Goal: Information Seeking & Learning: Learn about a topic

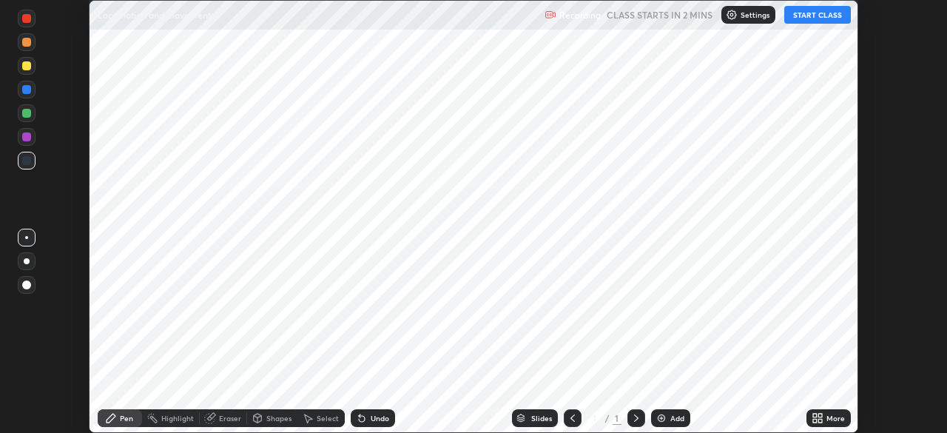
scroll to position [433, 946]
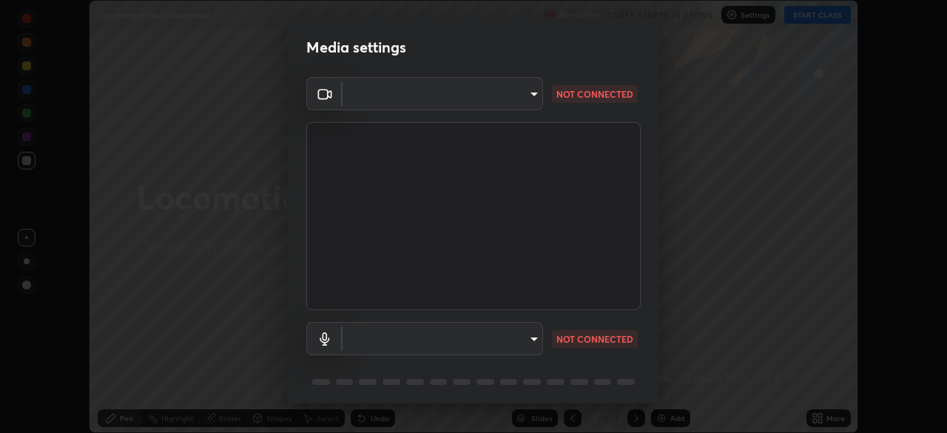
type input "bbfd6cf7026d504dd468edf870e60777175f15071da0e6f82e0d5b970fd68df4"
type input "b1bab7d63859cab71b7881bf805662d78c3c5fc770a40798e2f916984892b12a"
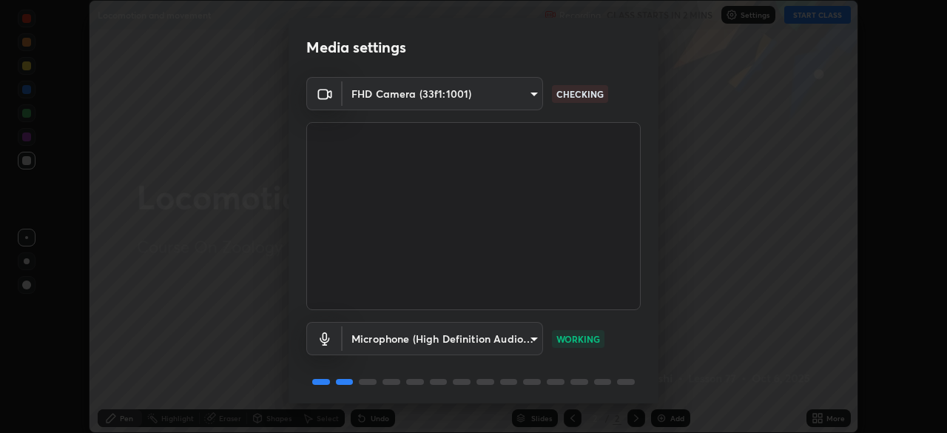
scroll to position [53, 0]
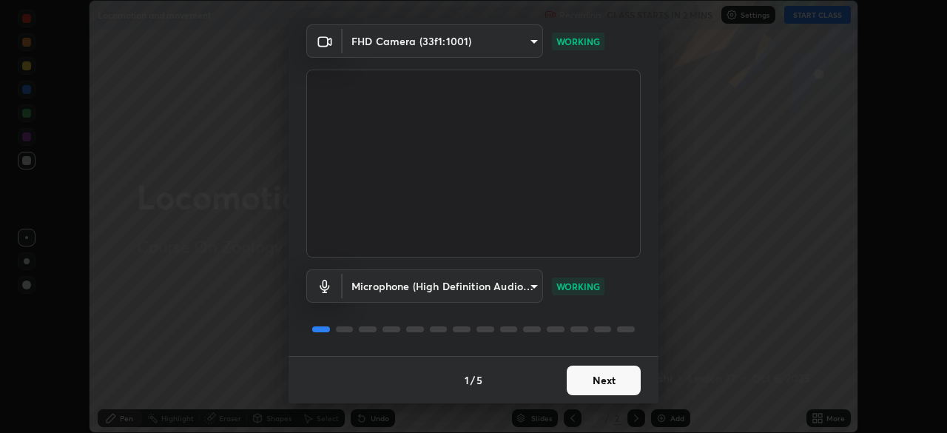
click at [590, 375] on button "Next" at bounding box center [604, 380] width 74 height 30
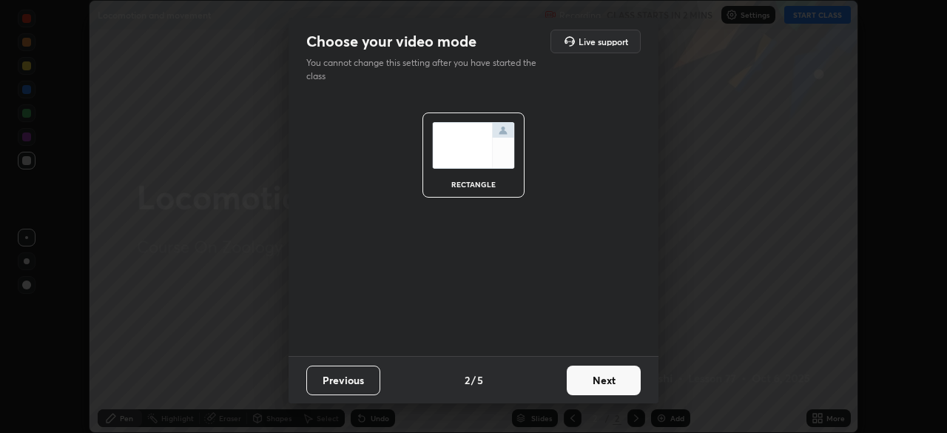
click at [594, 381] on button "Next" at bounding box center [604, 380] width 74 height 30
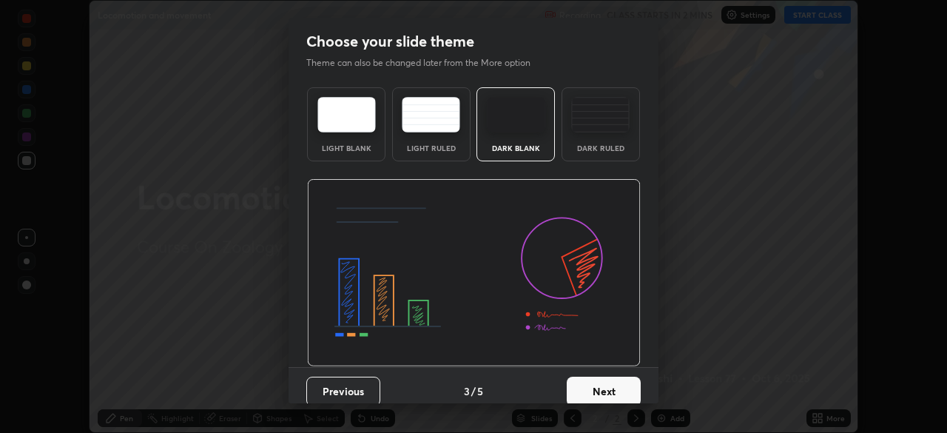
click at [603, 382] on button "Next" at bounding box center [604, 391] width 74 height 30
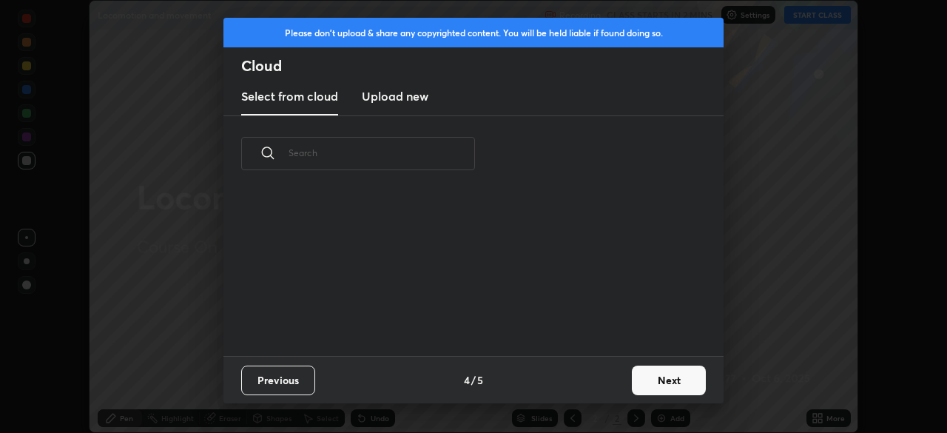
click at [638, 380] on button "Next" at bounding box center [669, 380] width 74 height 30
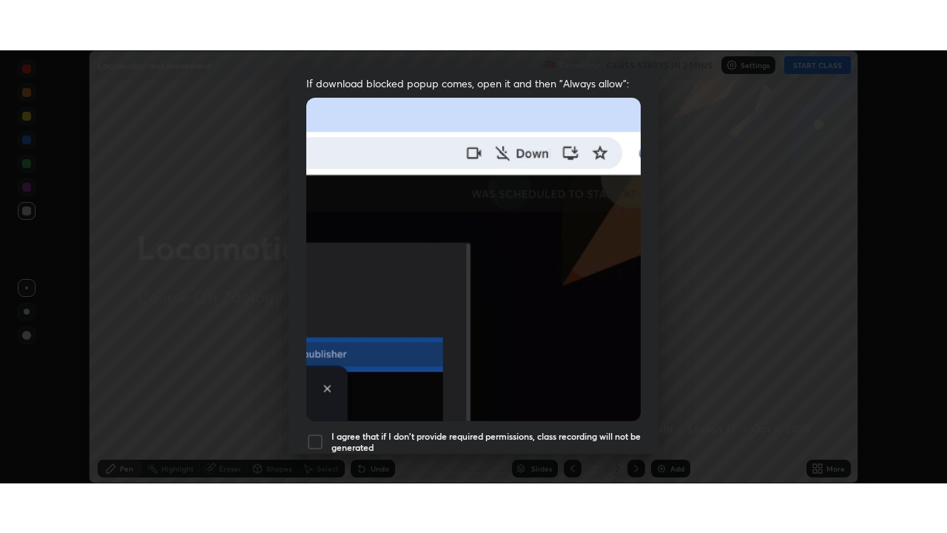
scroll to position [354, 0]
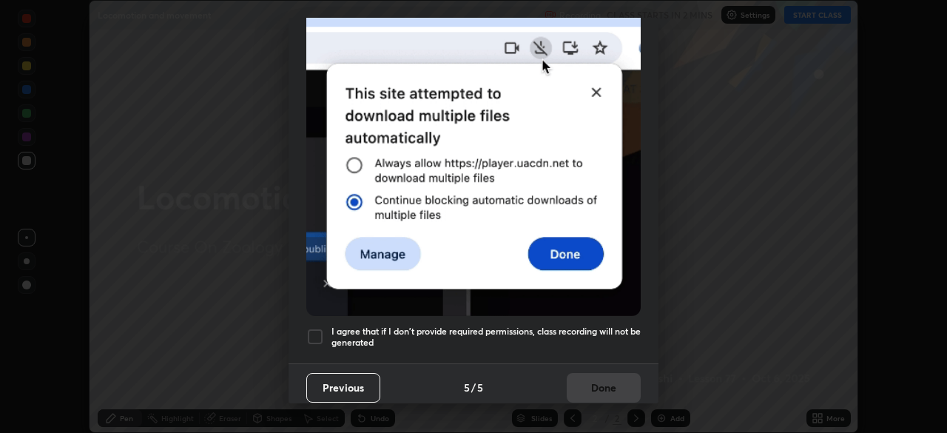
click at [308, 334] on div at bounding box center [315, 337] width 18 height 18
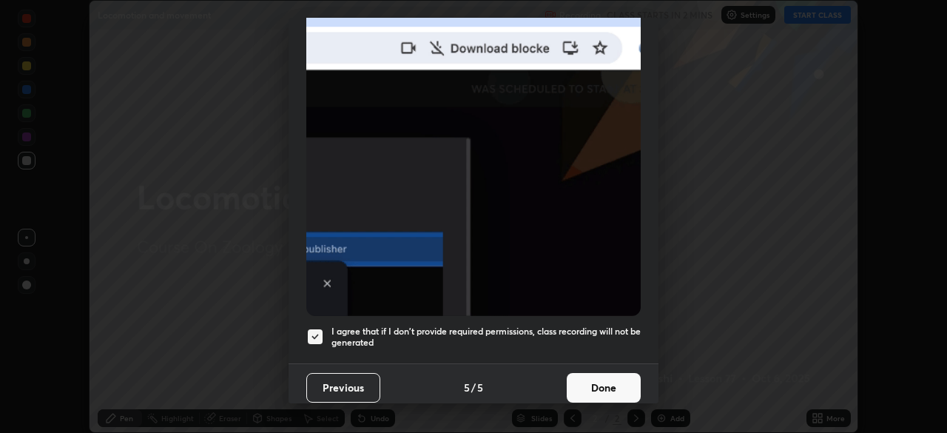
click at [578, 376] on button "Done" at bounding box center [604, 388] width 74 height 30
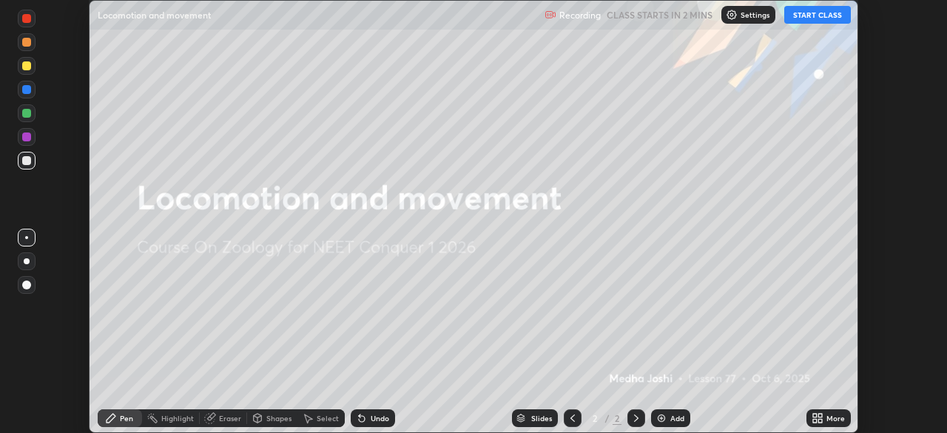
click at [814, 416] on icon at bounding box center [815, 415] width 4 height 4
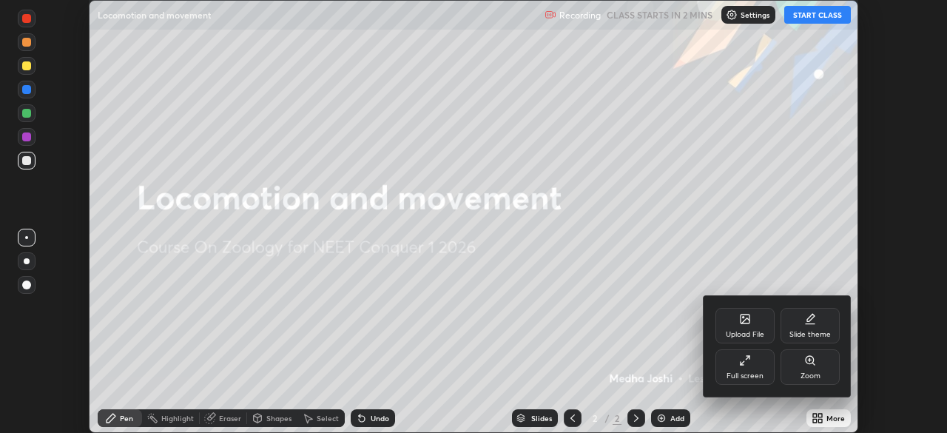
click at [763, 180] on div at bounding box center [473, 216] width 947 height 433
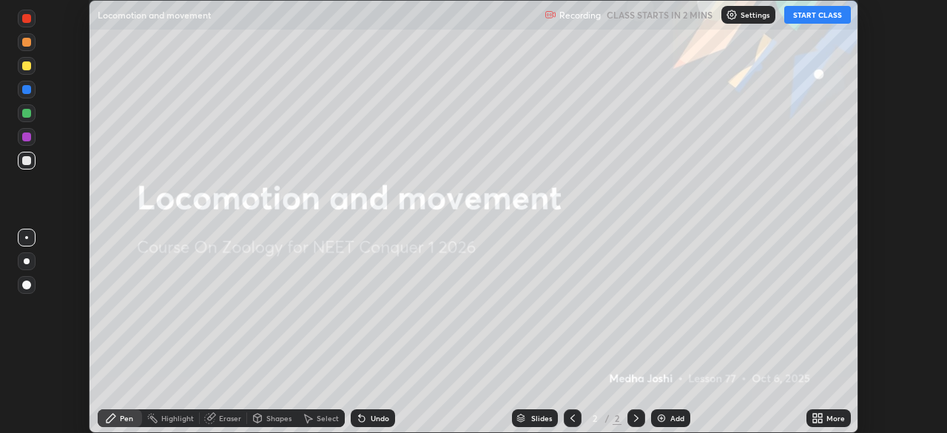
click at [806, 14] on button "START CLASS" at bounding box center [817, 15] width 67 height 18
click at [821, 414] on icon at bounding box center [820, 415] width 4 height 4
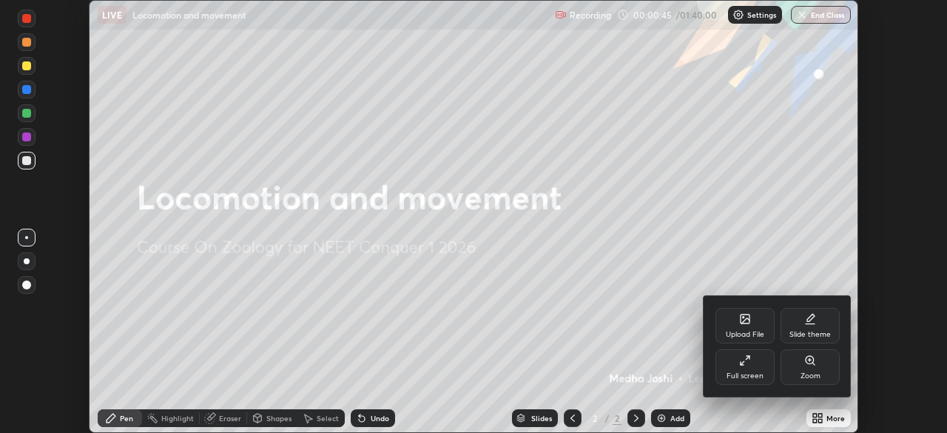
click at [753, 368] on div "Full screen" at bounding box center [744, 367] width 59 height 36
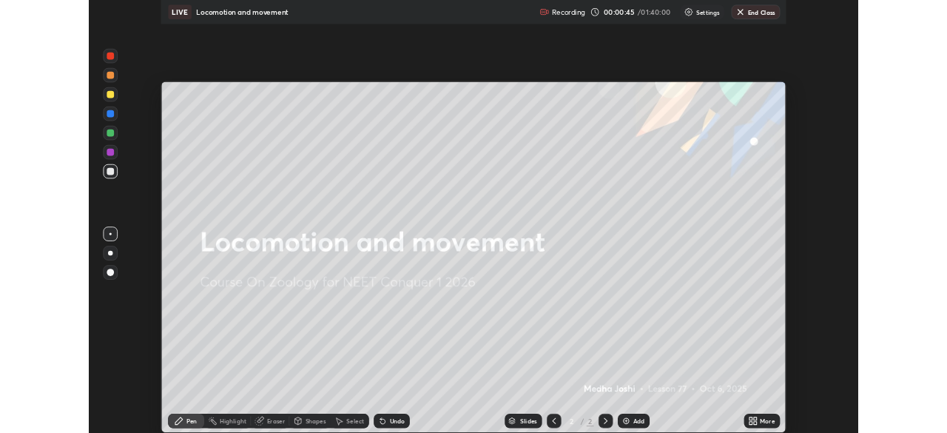
scroll to position [533, 947]
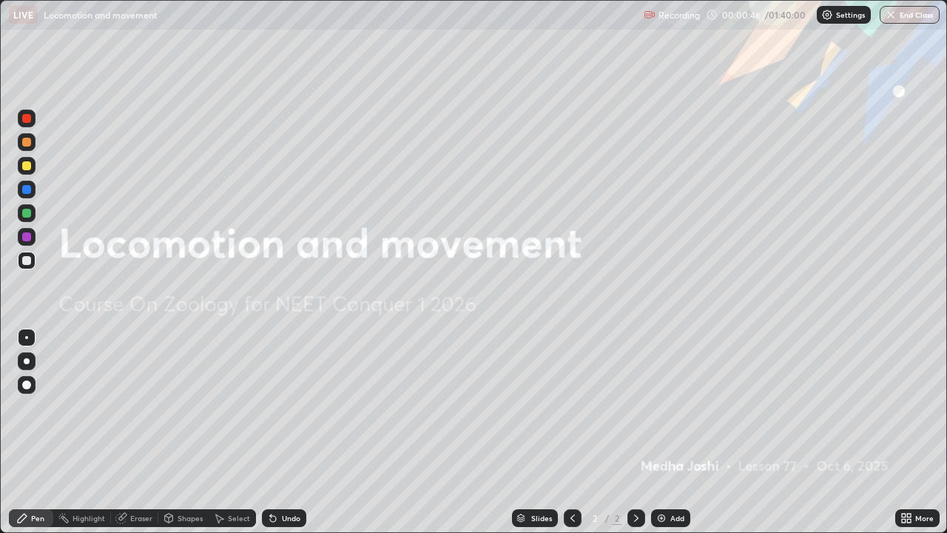
click at [678, 432] on div "Add" at bounding box center [677, 517] width 14 height 7
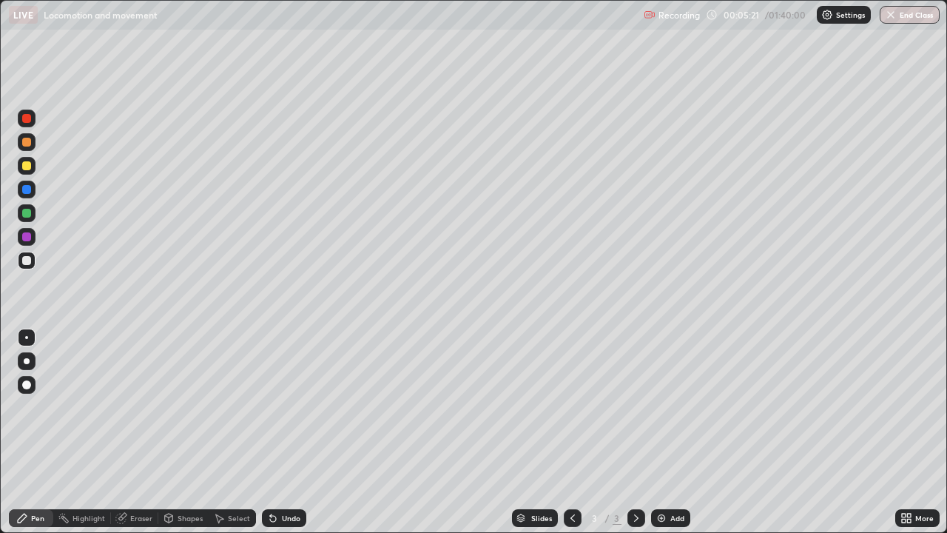
click at [29, 140] on div at bounding box center [26, 142] width 9 height 9
click at [25, 263] on div at bounding box center [26, 260] width 9 height 9
click at [30, 195] on div at bounding box center [27, 189] width 18 height 18
click at [27, 143] on div at bounding box center [26, 142] width 9 height 9
click at [33, 164] on div at bounding box center [27, 166] width 18 height 18
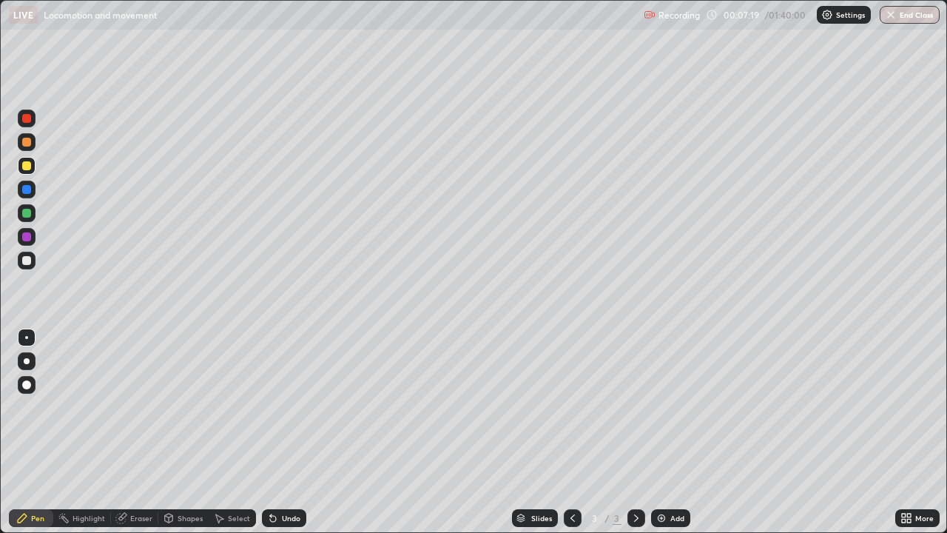
click at [25, 260] on div at bounding box center [26, 260] width 9 height 9
click at [27, 189] on div at bounding box center [26, 189] width 9 height 9
click at [28, 168] on div at bounding box center [26, 165] width 9 height 9
click at [25, 212] on div at bounding box center [26, 213] width 9 height 9
click at [25, 192] on div at bounding box center [26, 189] width 9 height 9
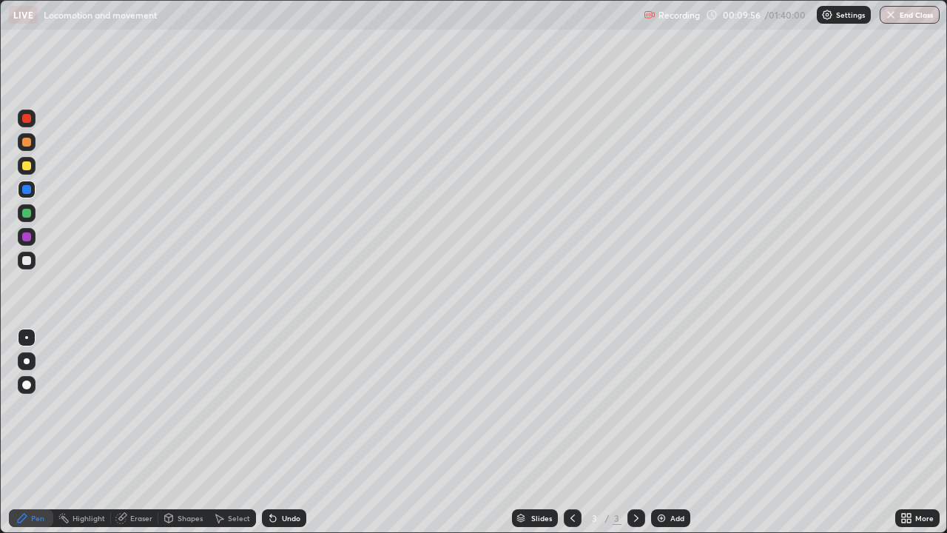
click at [24, 168] on div at bounding box center [26, 165] width 9 height 9
click at [28, 214] on div at bounding box center [26, 213] width 9 height 9
click at [30, 191] on div at bounding box center [26, 189] width 9 height 9
click at [27, 237] on div at bounding box center [26, 236] width 9 height 9
click at [23, 187] on div at bounding box center [26, 189] width 9 height 9
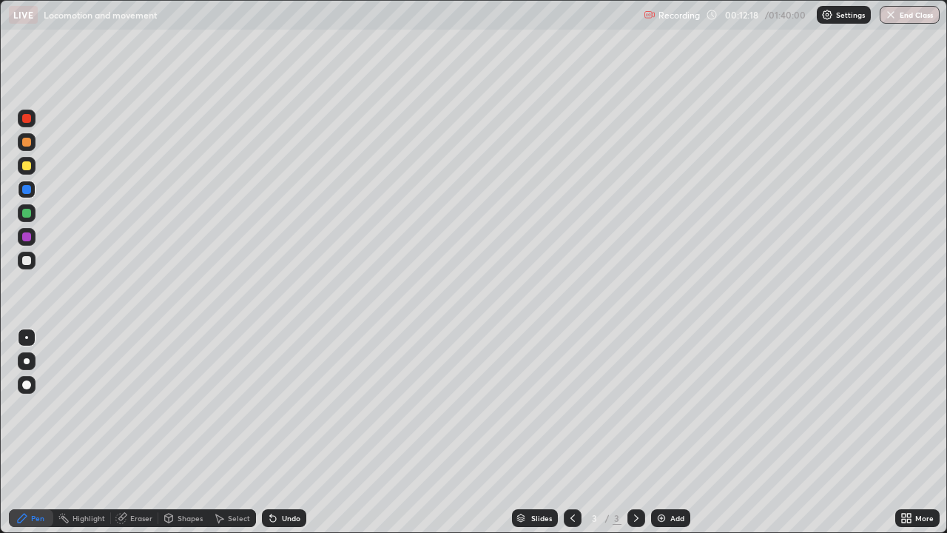
click at [668, 432] on div "Add" at bounding box center [670, 518] width 39 height 18
click at [27, 143] on div at bounding box center [26, 142] width 9 height 9
click at [26, 169] on div at bounding box center [26, 165] width 9 height 9
click at [27, 189] on div at bounding box center [26, 189] width 9 height 9
click at [30, 220] on div at bounding box center [27, 213] width 18 height 18
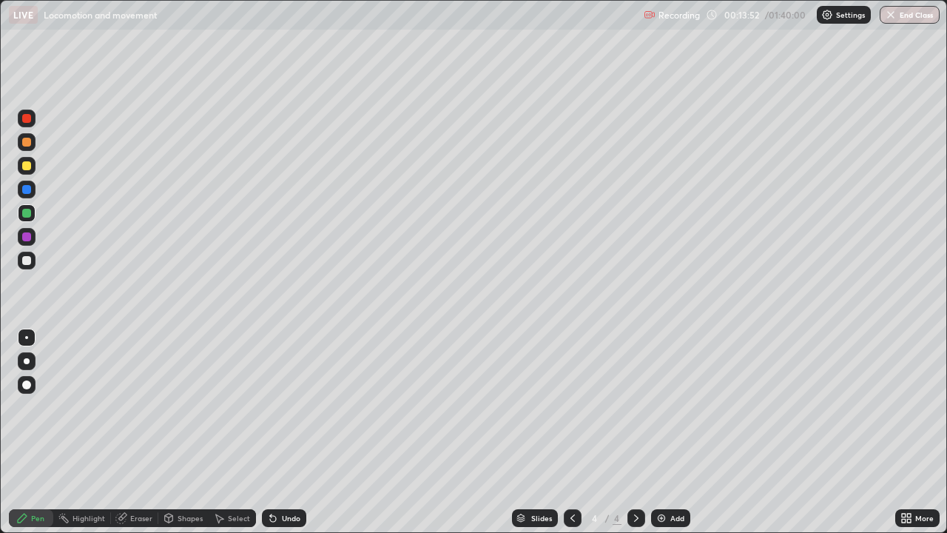
click at [26, 193] on div at bounding box center [26, 189] width 9 height 9
click at [33, 265] on div at bounding box center [27, 260] width 18 height 18
click at [27, 189] on div at bounding box center [26, 189] width 9 height 9
click at [30, 263] on div at bounding box center [26, 260] width 9 height 9
click at [26, 212] on div at bounding box center [26, 213] width 9 height 9
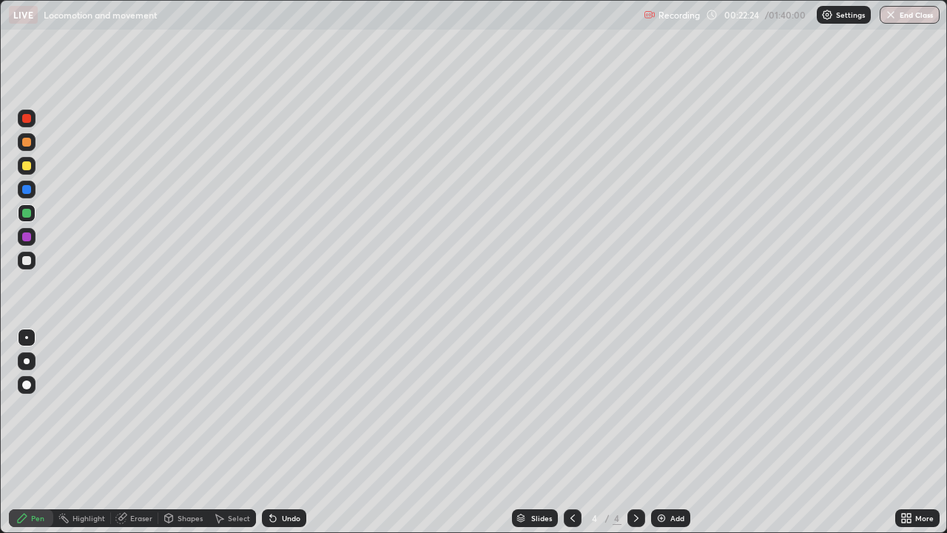
click at [270, 432] on icon at bounding box center [270, 514] width 1 height 1
click at [34, 261] on div at bounding box center [27, 260] width 18 height 18
click at [911, 432] on icon at bounding box center [909, 515] width 4 height 4
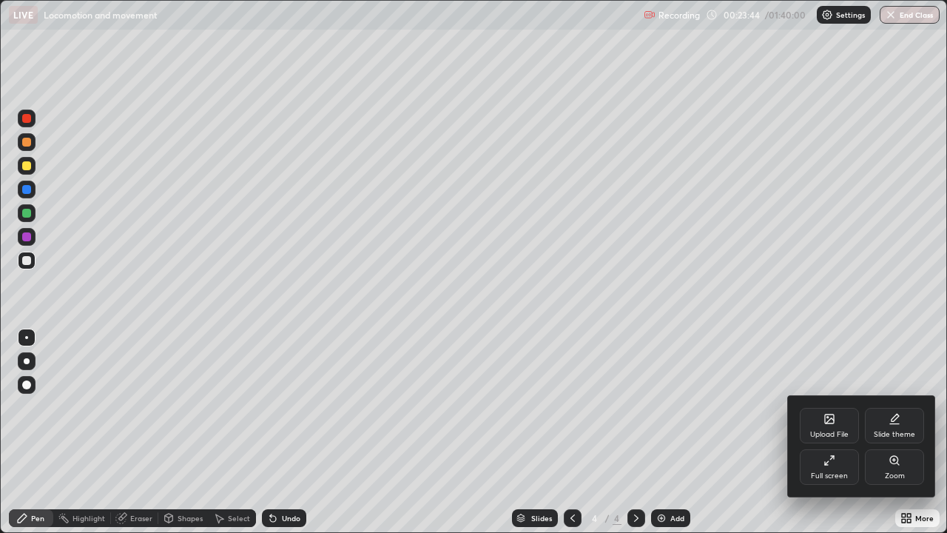
click at [822, 432] on div "Full screen" at bounding box center [829, 475] width 37 height 7
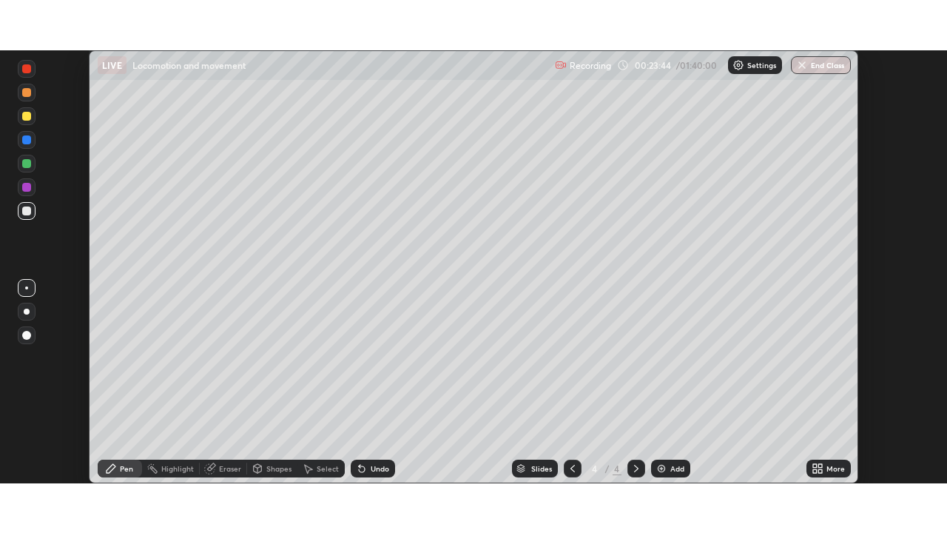
scroll to position [73536, 73022]
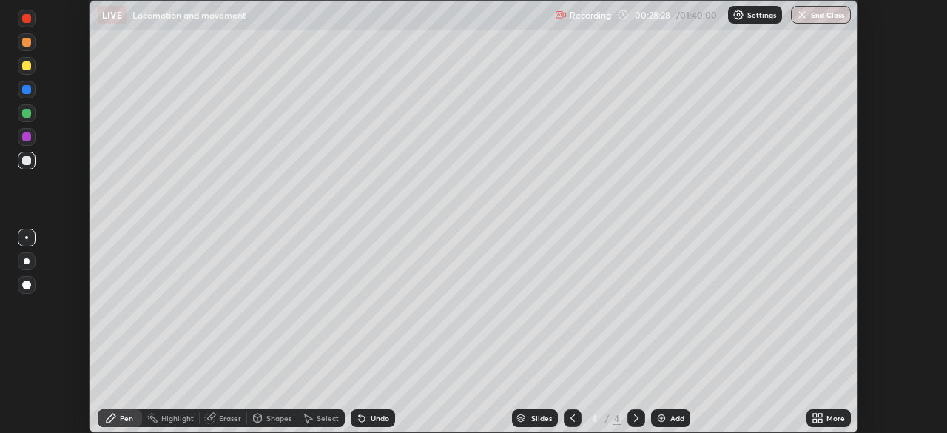
click at [820, 422] on icon at bounding box center [820, 421] width 4 height 4
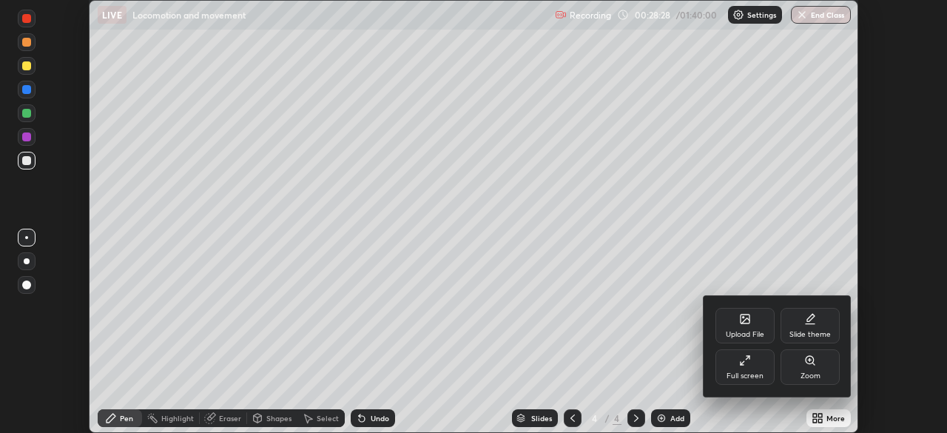
click at [741, 368] on div "Full screen" at bounding box center [744, 367] width 59 height 36
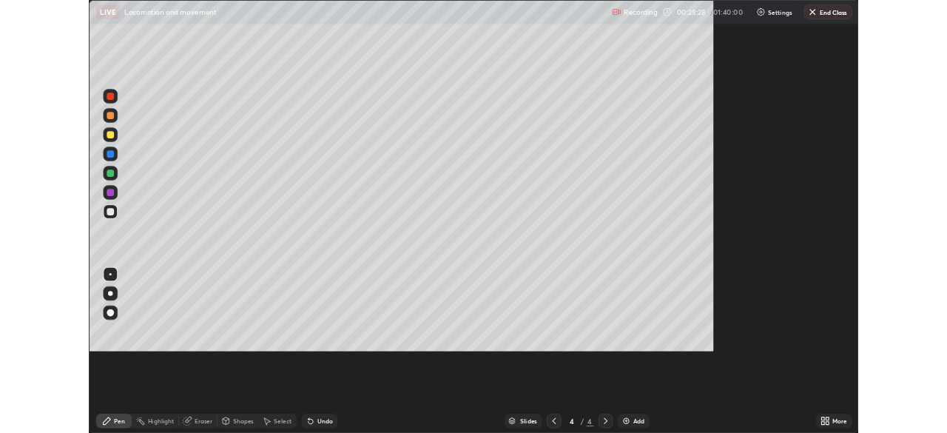
scroll to position [533, 947]
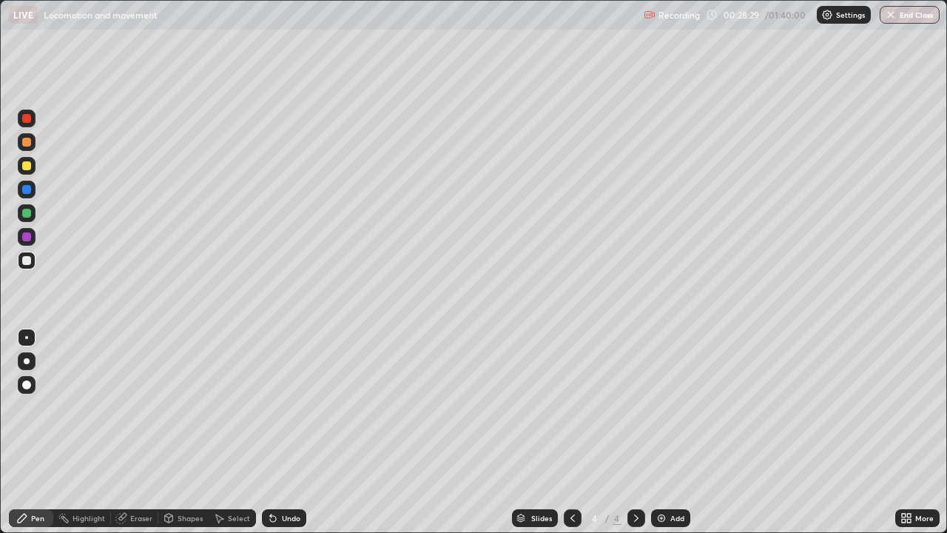
click at [571, 432] on icon at bounding box center [573, 518] width 12 height 12
click at [633, 432] on icon at bounding box center [636, 518] width 12 height 12
click at [918, 432] on div "More" at bounding box center [924, 517] width 18 height 7
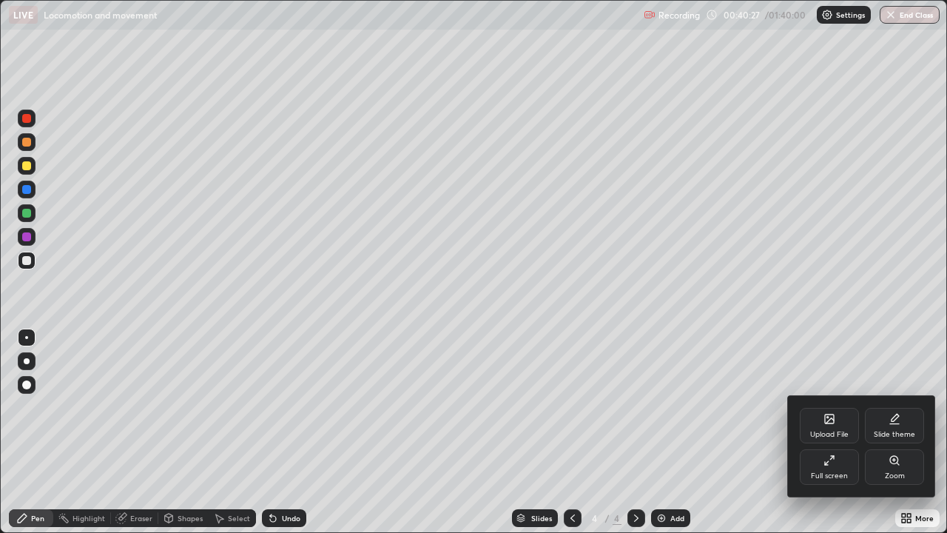
click at [827, 422] on icon at bounding box center [829, 420] width 8 height 5
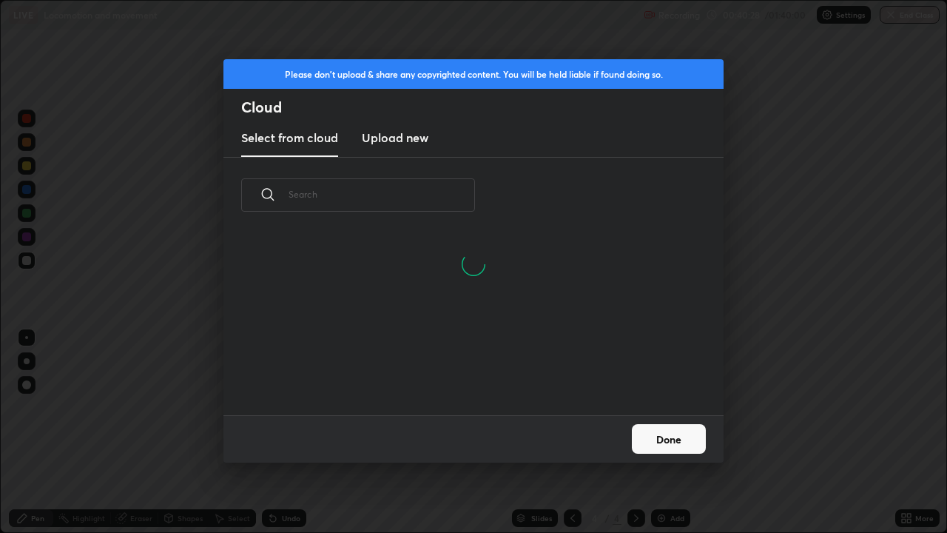
click at [399, 138] on h3 "Upload new" at bounding box center [395, 138] width 67 height 18
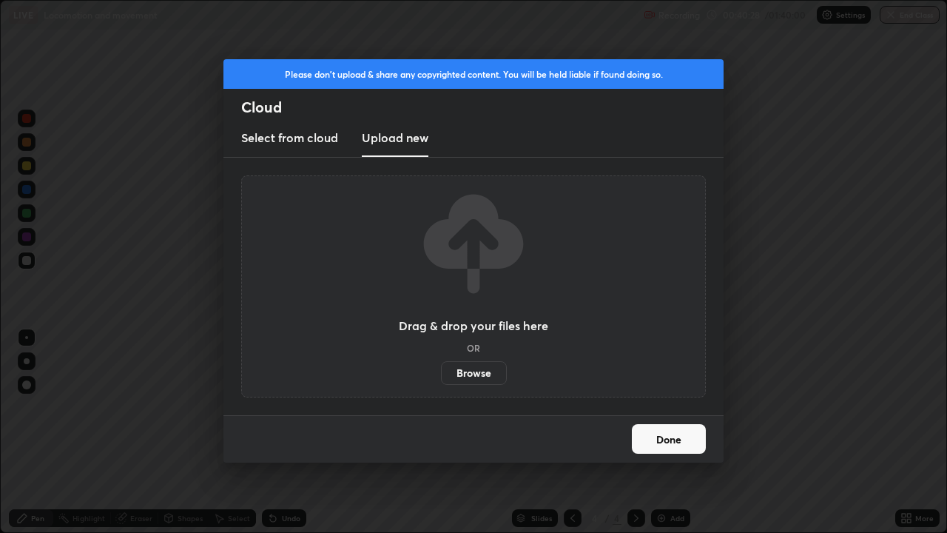
click at [477, 371] on label "Browse" at bounding box center [474, 373] width 66 height 24
click at [441, 371] on input "Browse" at bounding box center [441, 373] width 0 height 24
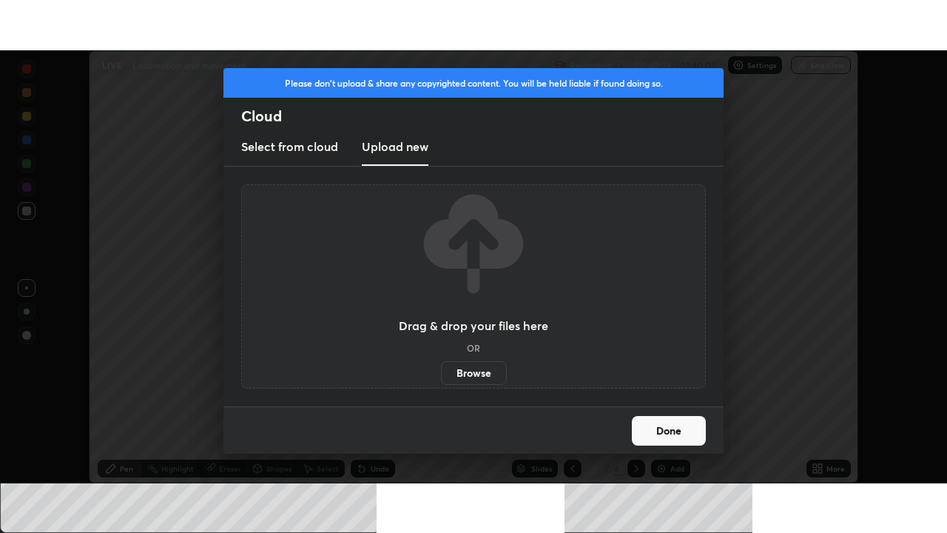
scroll to position [73536, 73022]
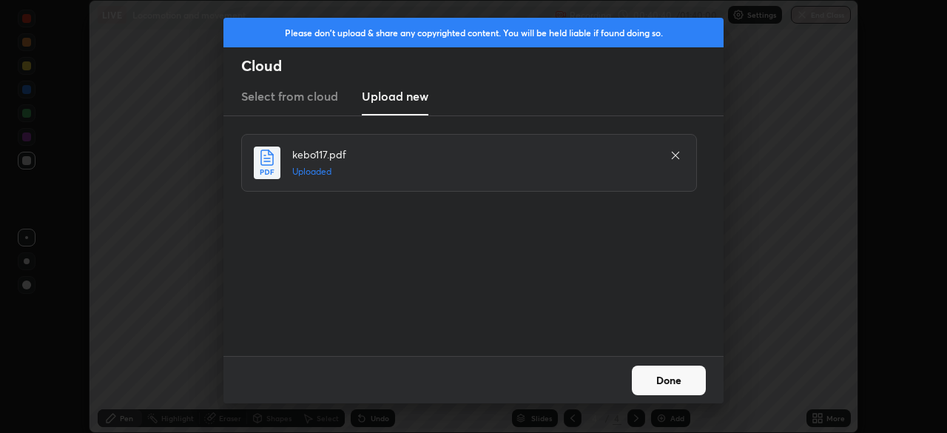
click at [661, 382] on button "Done" at bounding box center [669, 380] width 74 height 30
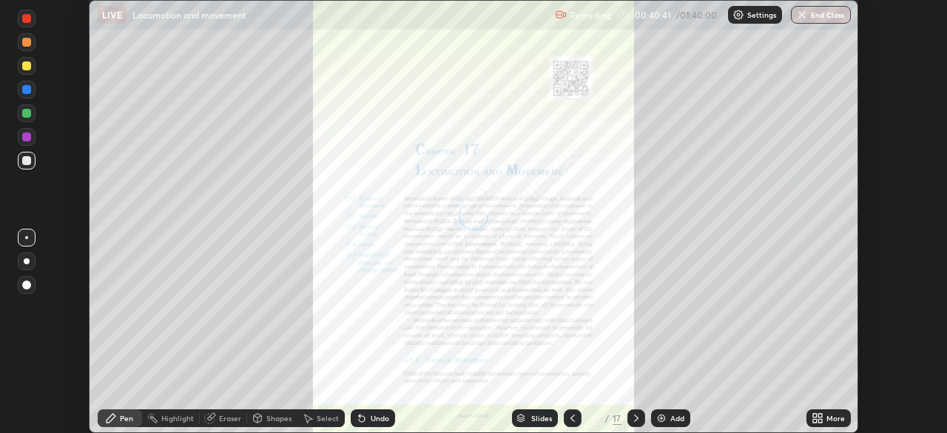
click at [820, 415] on icon at bounding box center [820, 415] width 4 height 4
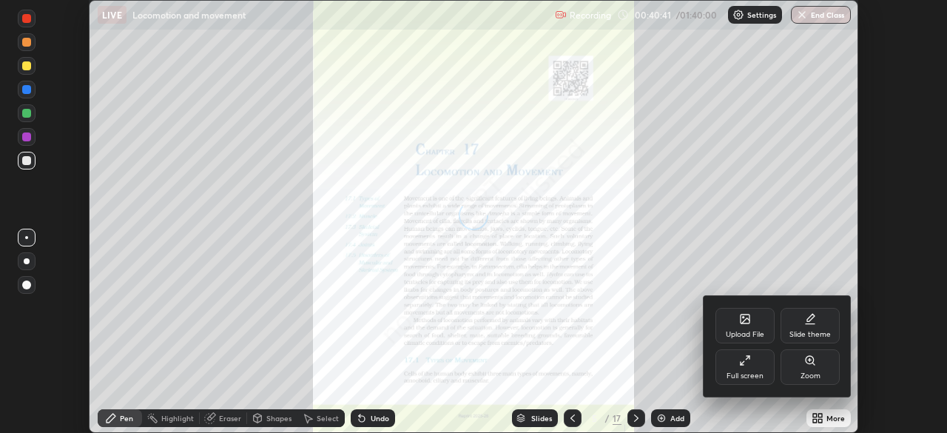
click at [732, 363] on div "Full screen" at bounding box center [744, 367] width 59 height 36
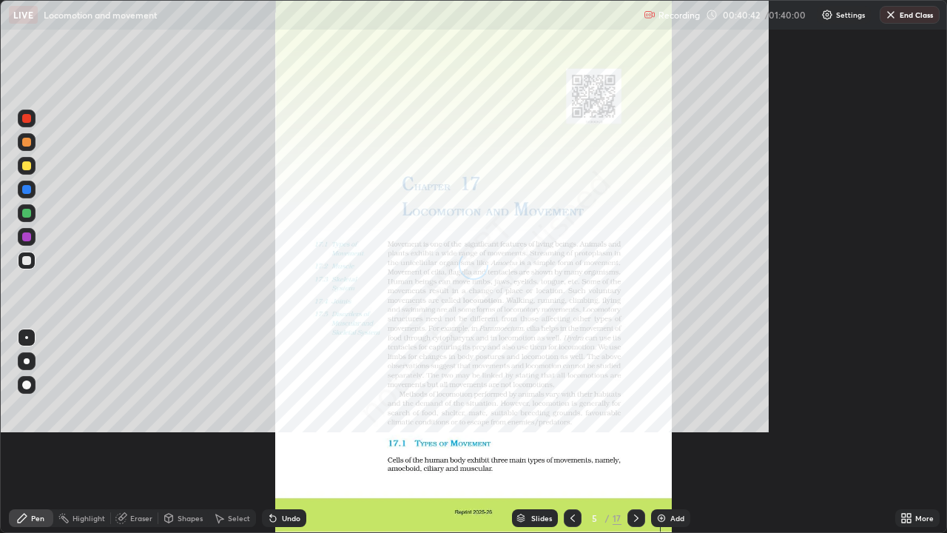
scroll to position [533, 947]
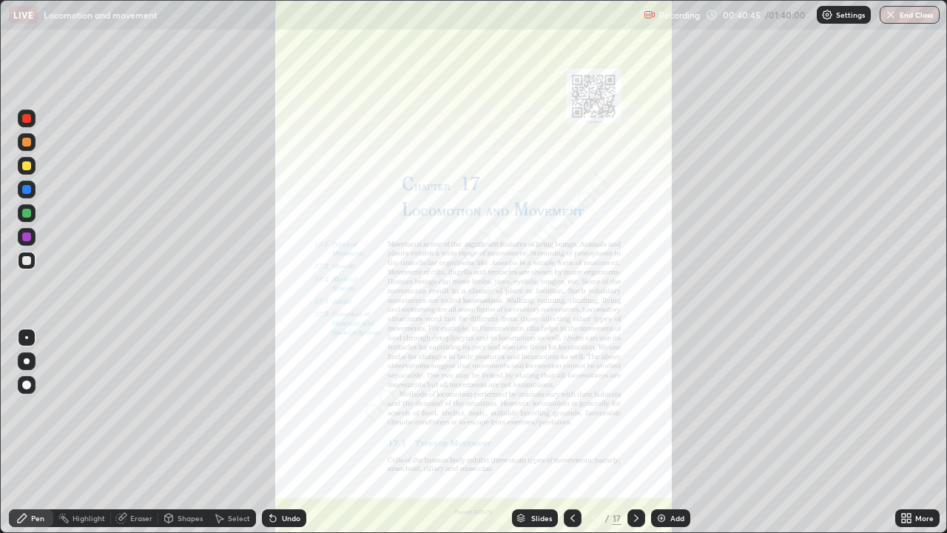
click at [533, 432] on div "Slides" at bounding box center [535, 518] width 46 height 18
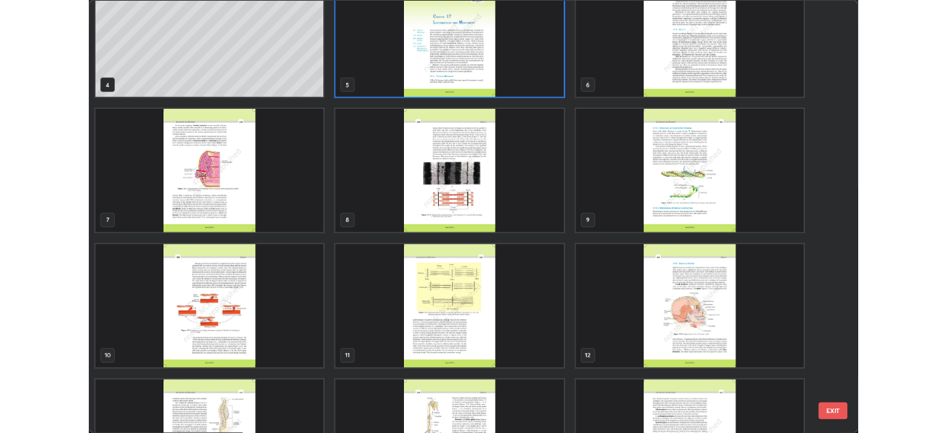
scroll to position [236, 0]
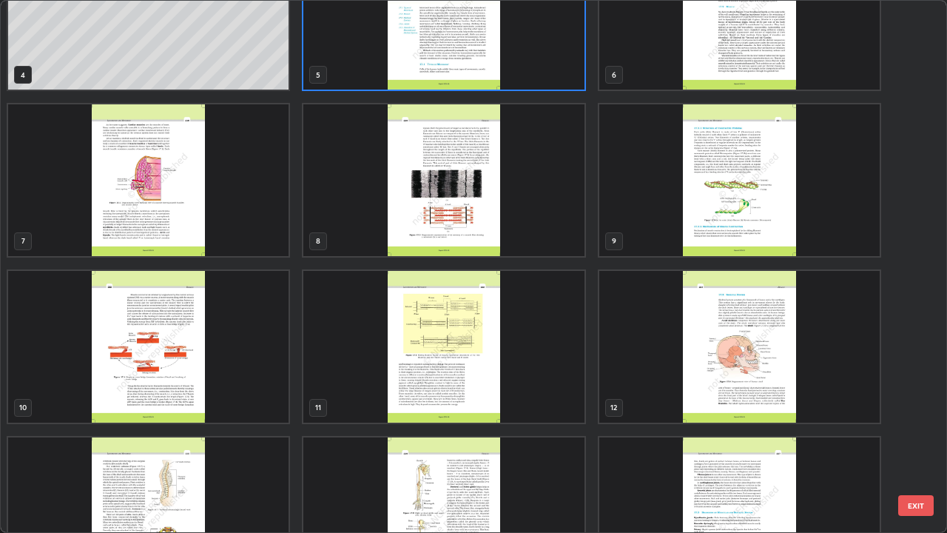
click at [665, 355] on img "grid" at bounding box center [739, 347] width 280 height 152
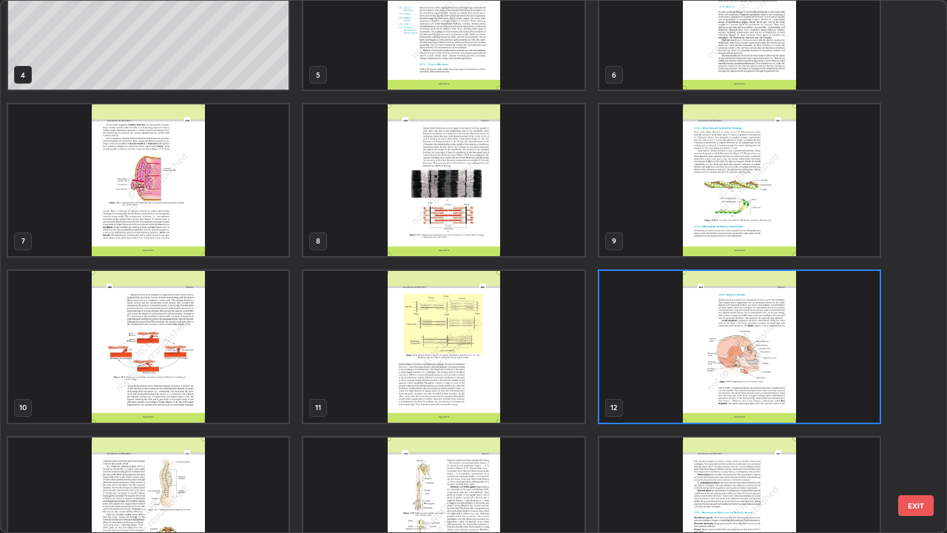
click at [661, 351] on img "grid" at bounding box center [739, 347] width 280 height 152
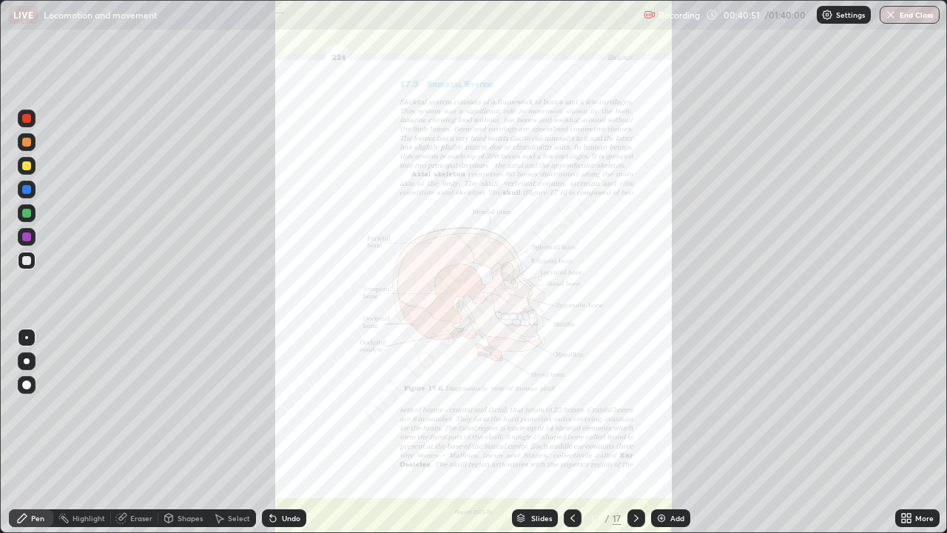
click at [908, 432] on icon at bounding box center [909, 515] width 4 height 4
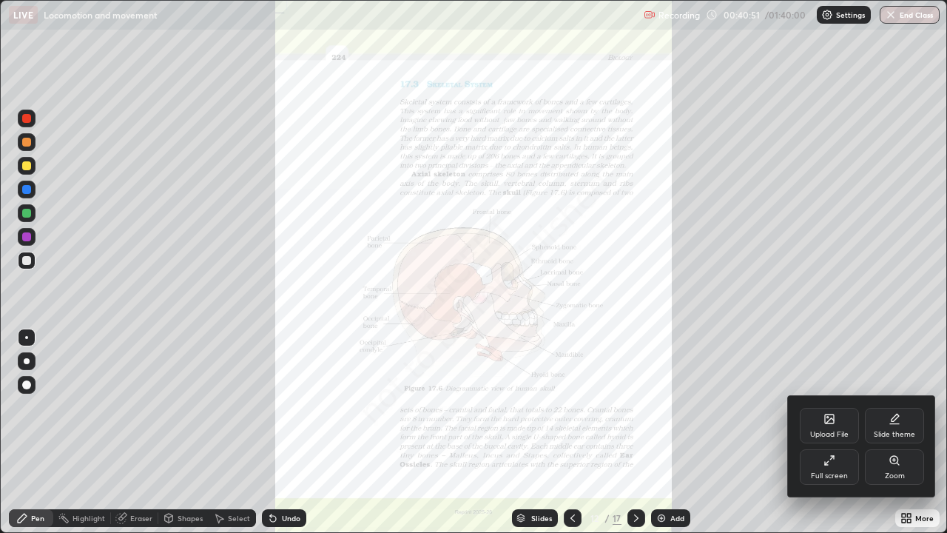
click at [894, 432] on icon at bounding box center [894, 460] width 12 height 12
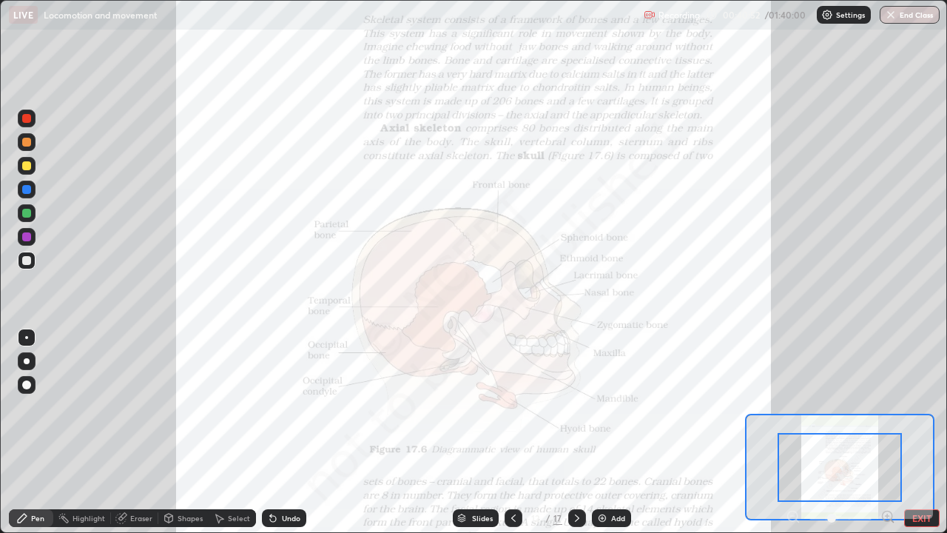
click at [891, 432] on icon at bounding box center [892, 520] width 3 height 3
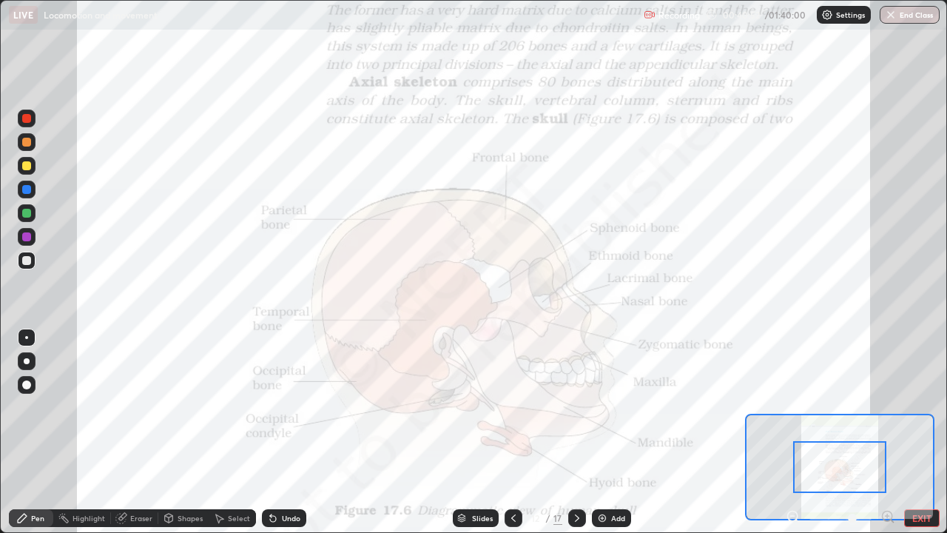
click at [891, 432] on icon at bounding box center [892, 520] width 3 height 3
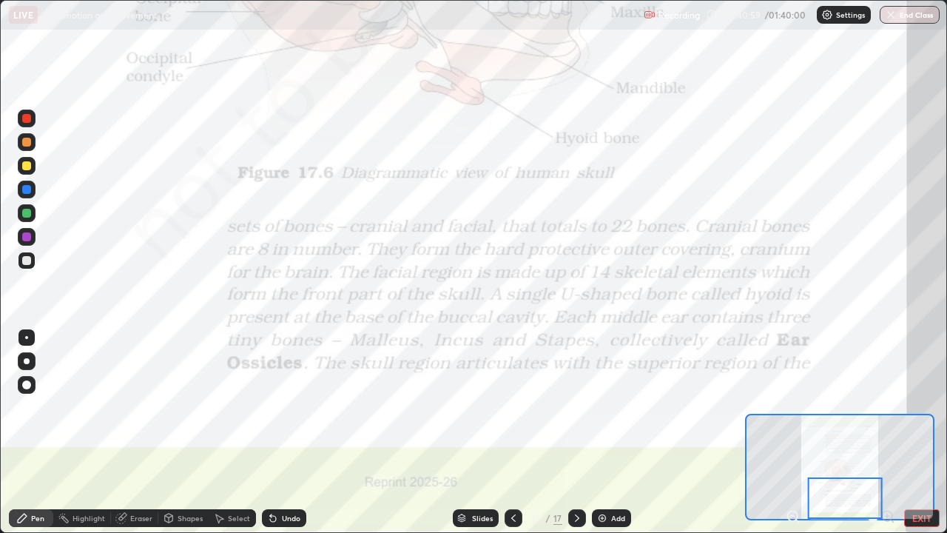
click at [28, 121] on div at bounding box center [26, 118] width 9 height 9
click at [615, 432] on div "Add" at bounding box center [618, 517] width 14 height 7
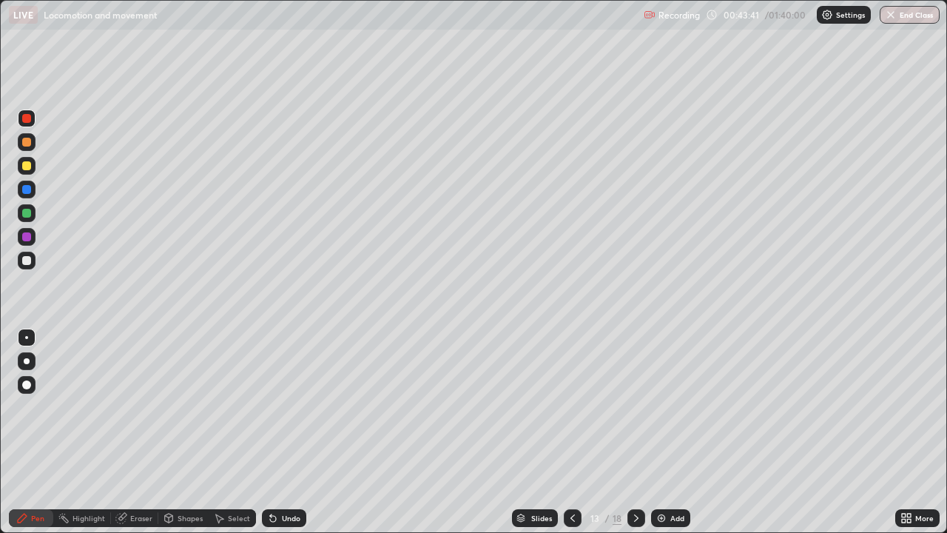
click at [27, 142] on div at bounding box center [26, 142] width 9 height 9
click at [33, 258] on div at bounding box center [27, 260] width 18 height 18
click at [269, 432] on div "Undo" at bounding box center [284, 518] width 44 height 18
click at [27, 143] on div at bounding box center [26, 142] width 9 height 9
click at [24, 164] on div at bounding box center [26, 165] width 9 height 9
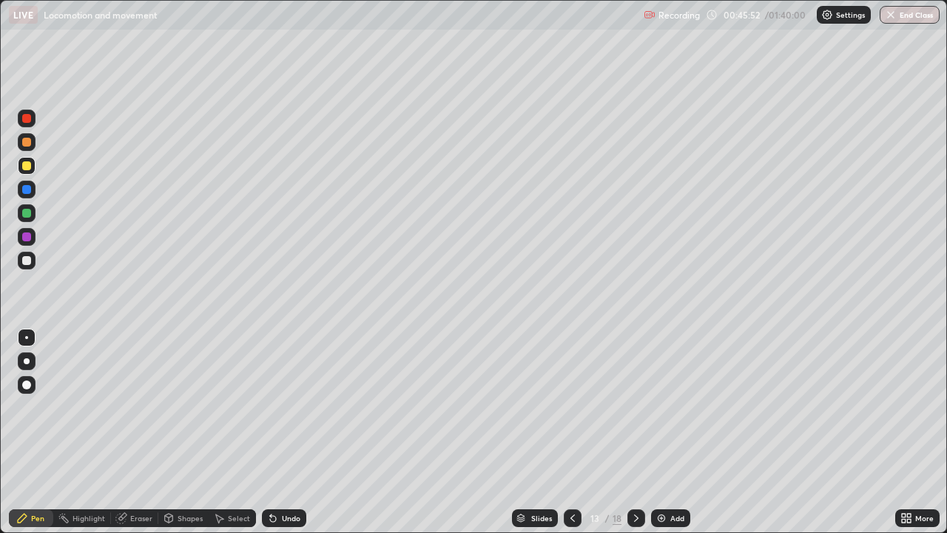
click at [270, 432] on icon at bounding box center [270, 514] width 1 height 1
click at [28, 260] on div at bounding box center [26, 260] width 9 height 9
click at [275, 432] on icon at bounding box center [273, 518] width 12 height 12
click at [280, 432] on div "Undo" at bounding box center [284, 518] width 44 height 18
click at [279, 432] on div "Undo" at bounding box center [284, 518] width 44 height 18
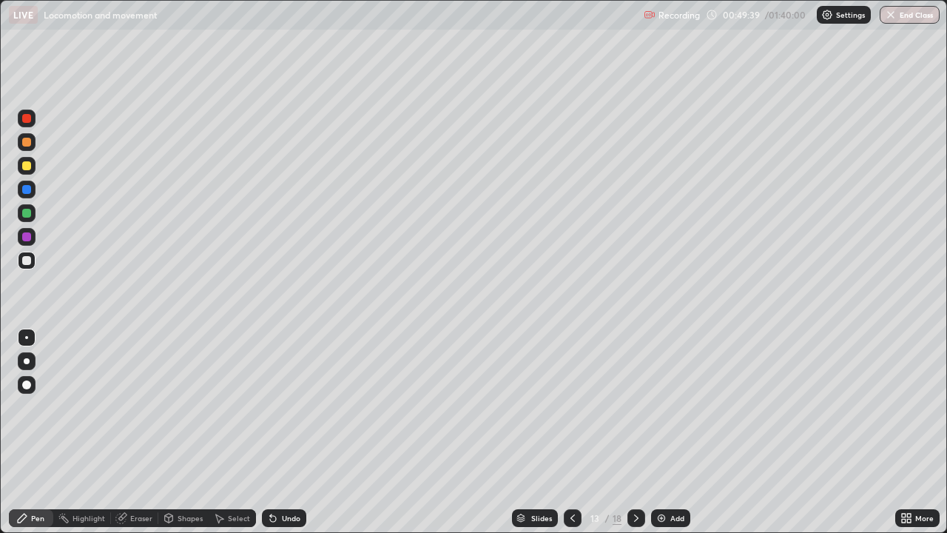
click at [914, 432] on div "More" at bounding box center [917, 518] width 44 height 18
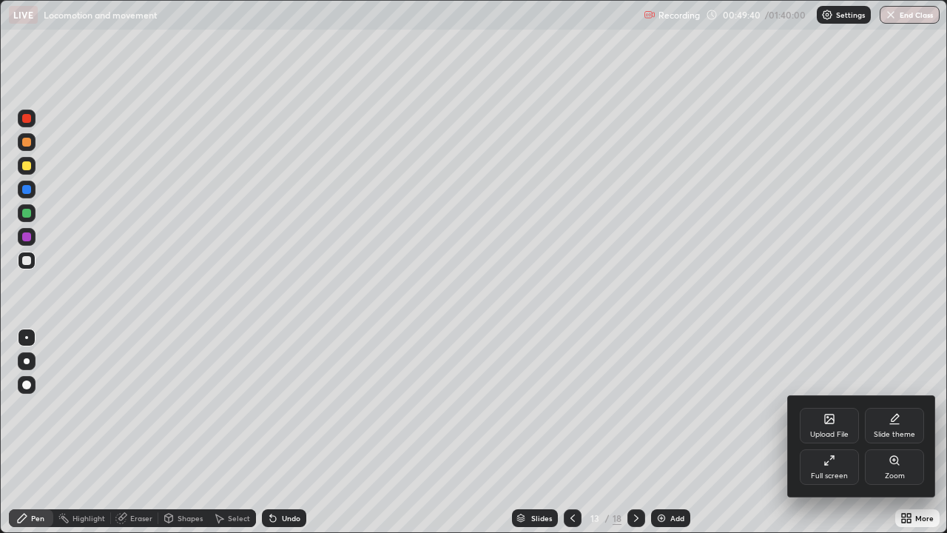
click at [832, 432] on icon at bounding box center [829, 460] width 12 height 12
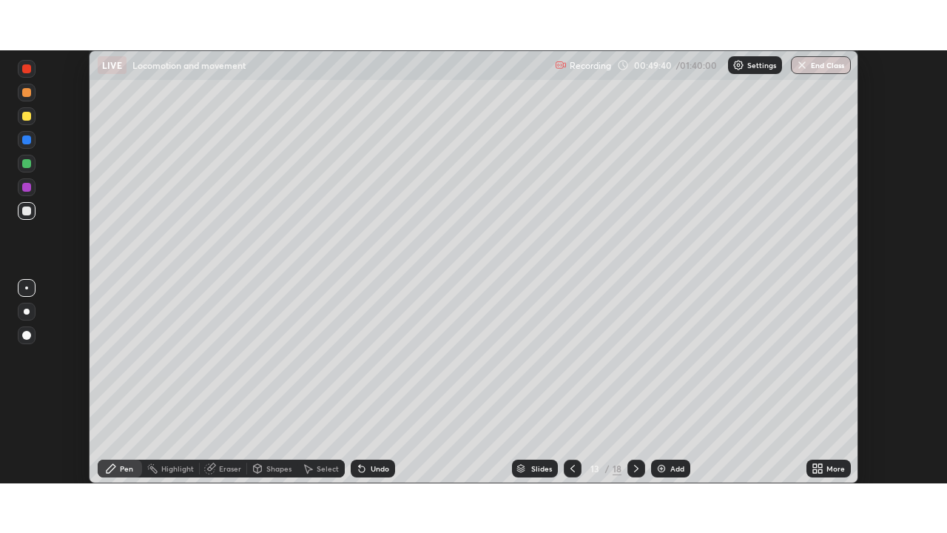
scroll to position [73536, 73022]
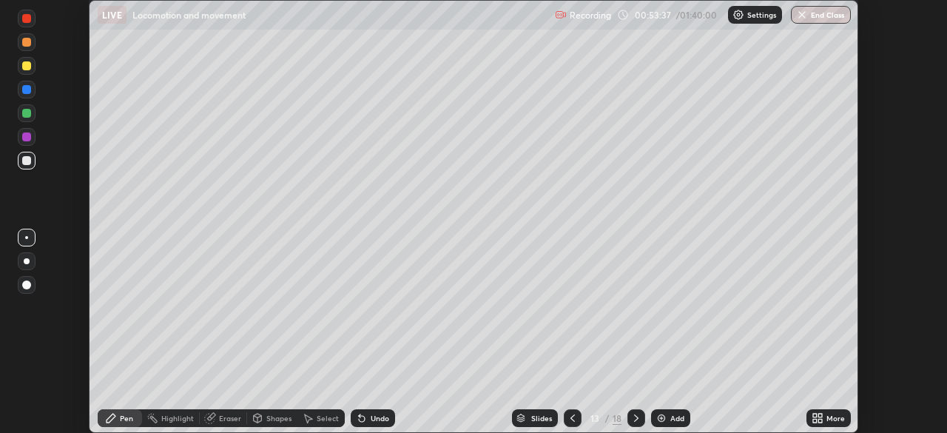
click at [820, 414] on icon at bounding box center [820, 415] width 4 height 4
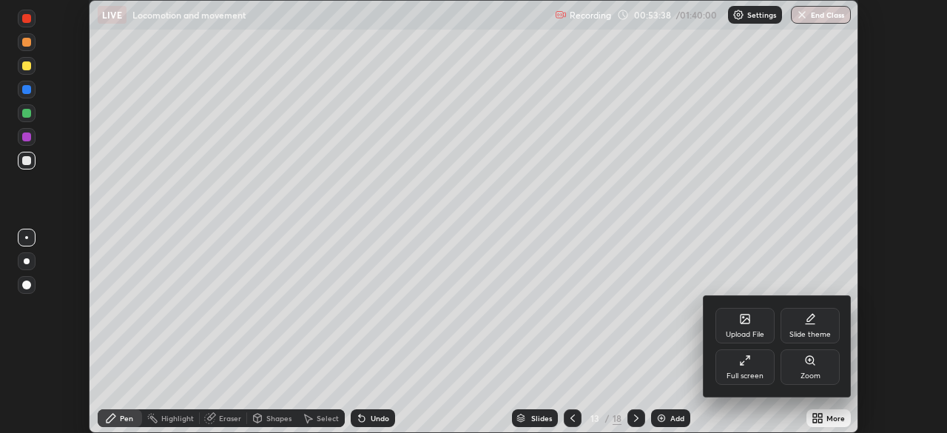
click at [748, 370] on div "Full screen" at bounding box center [744, 367] width 59 height 36
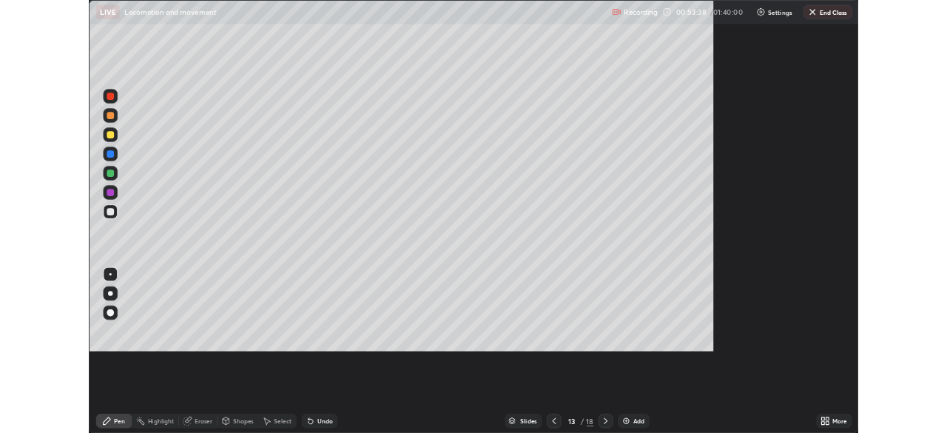
scroll to position [533, 947]
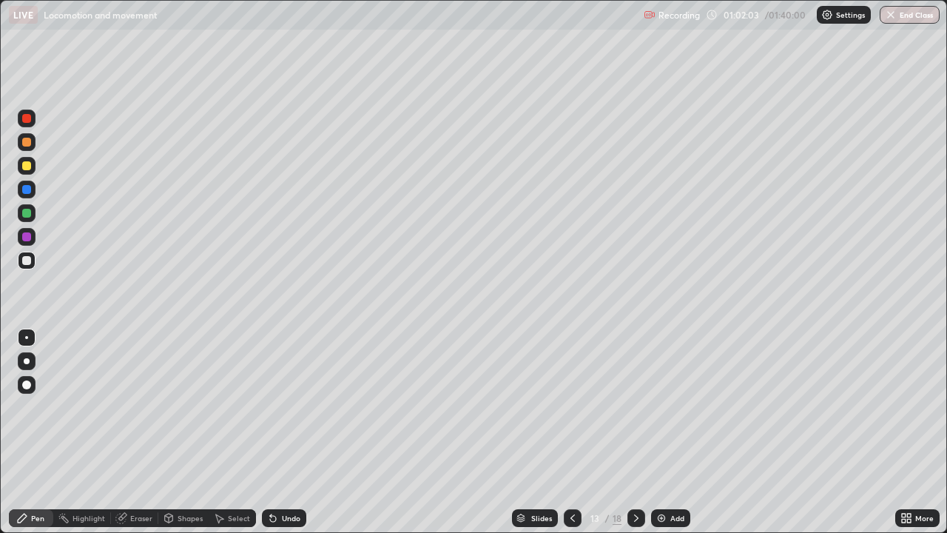
click at [658, 432] on div "Add" at bounding box center [670, 518] width 39 height 18
click at [30, 143] on div at bounding box center [26, 142] width 9 height 9
click at [29, 261] on div at bounding box center [26, 260] width 9 height 9
click at [24, 189] on div at bounding box center [26, 189] width 9 height 9
click at [26, 145] on div at bounding box center [26, 142] width 9 height 9
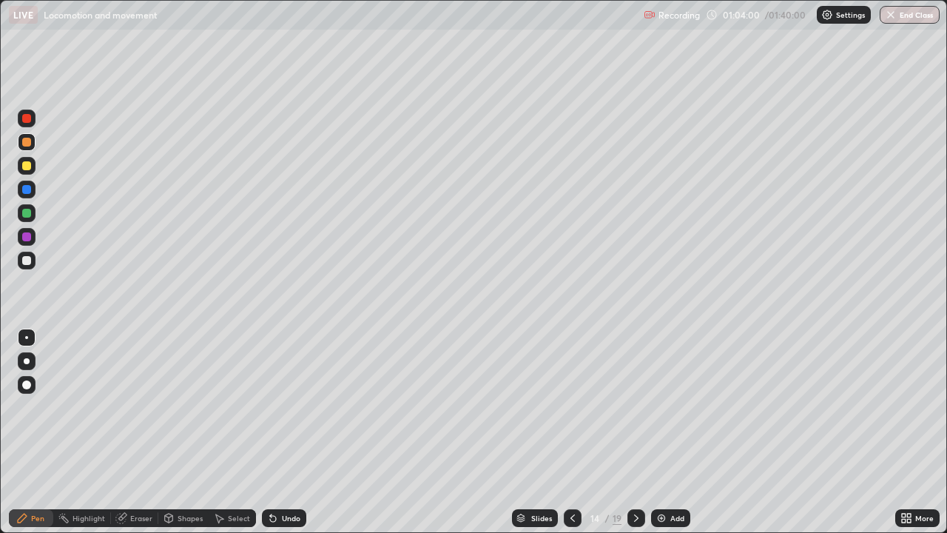
click at [27, 167] on div at bounding box center [26, 165] width 9 height 9
click at [296, 432] on div "Undo" at bounding box center [284, 518] width 44 height 18
click at [294, 432] on div "Undo" at bounding box center [291, 517] width 18 height 7
click at [23, 259] on div at bounding box center [26, 260] width 9 height 9
click at [271, 432] on icon at bounding box center [273, 519] width 6 height 6
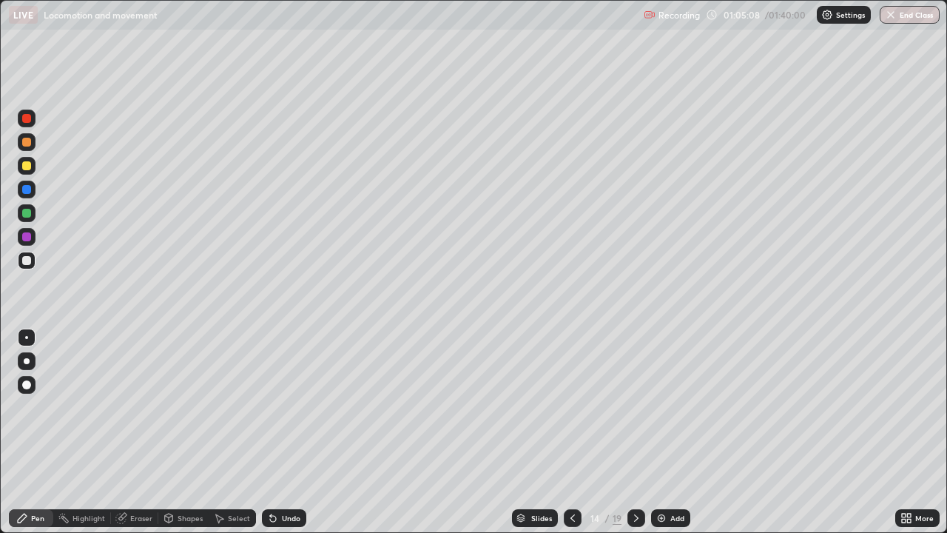
click at [277, 432] on div "Undo" at bounding box center [284, 518] width 44 height 18
click at [26, 188] on div at bounding box center [26, 189] width 9 height 9
click at [24, 259] on div at bounding box center [26, 260] width 9 height 9
click at [671, 432] on div "Add" at bounding box center [677, 517] width 14 height 7
click at [26, 142] on div at bounding box center [26, 142] width 9 height 9
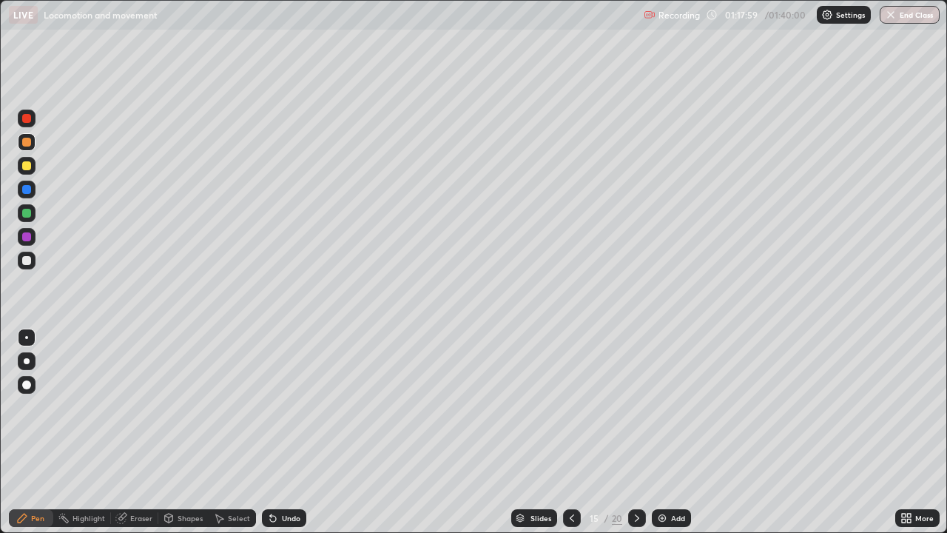
click at [27, 169] on div at bounding box center [26, 165] width 9 height 9
click at [286, 432] on div "Undo" at bounding box center [284, 518] width 44 height 18
click at [24, 216] on div at bounding box center [26, 213] width 9 height 9
click at [27, 263] on div at bounding box center [26, 260] width 9 height 9
click at [903, 432] on icon at bounding box center [904, 515] width 4 height 4
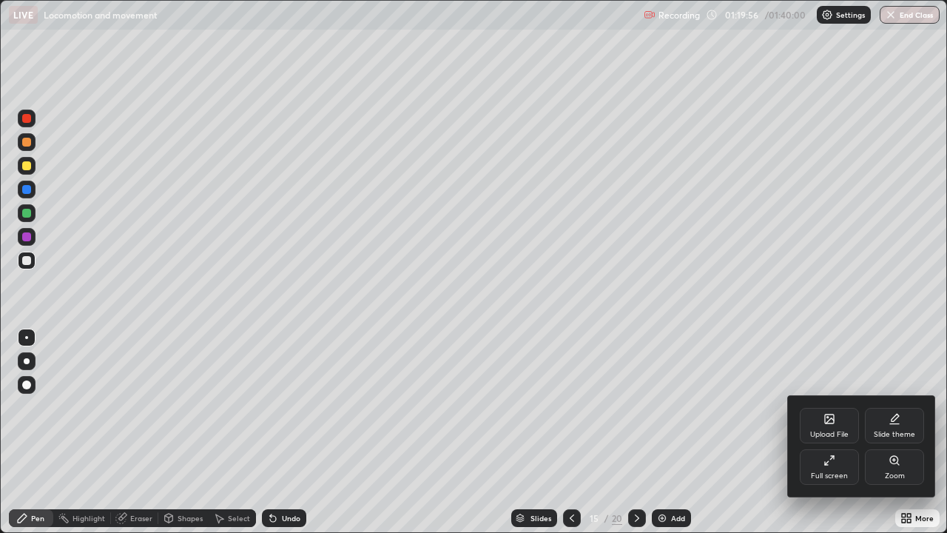
click at [825, 432] on div "Full screen" at bounding box center [829, 467] width 59 height 36
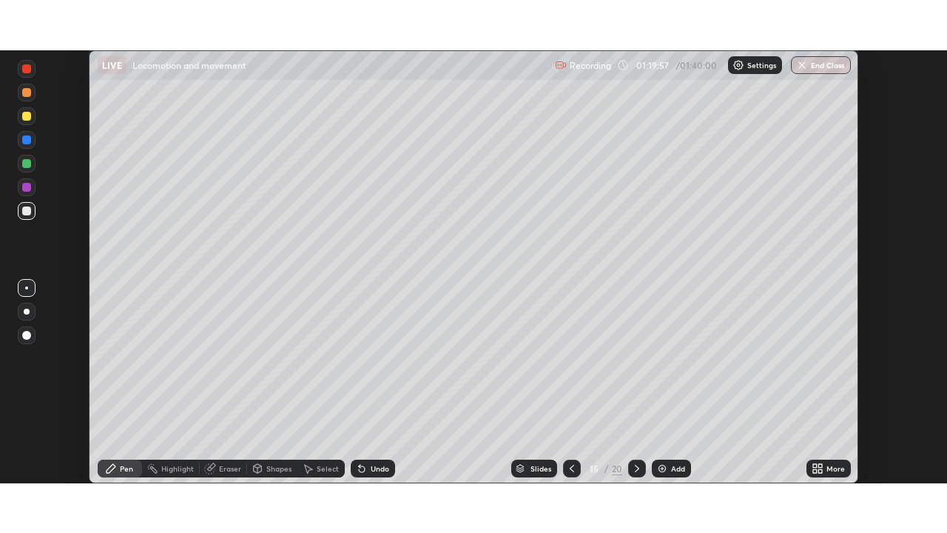
scroll to position [73536, 73022]
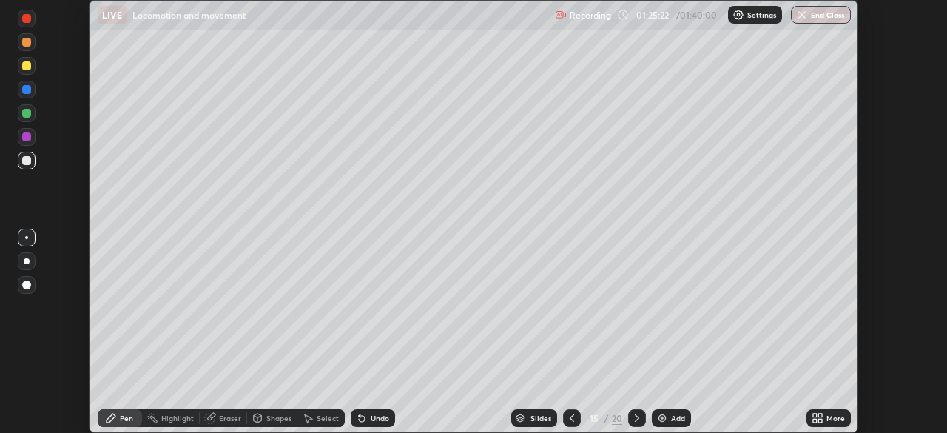
click at [814, 415] on icon at bounding box center [815, 415] width 4 height 4
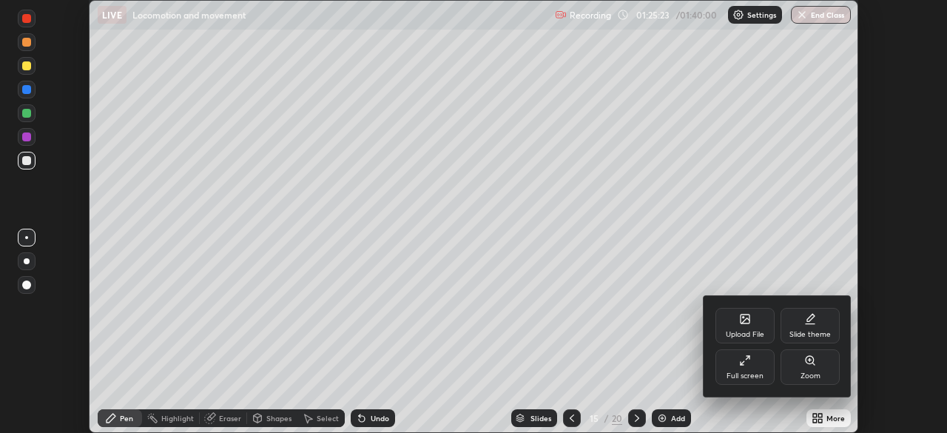
click at [750, 372] on div "Full screen" at bounding box center [744, 375] width 37 height 7
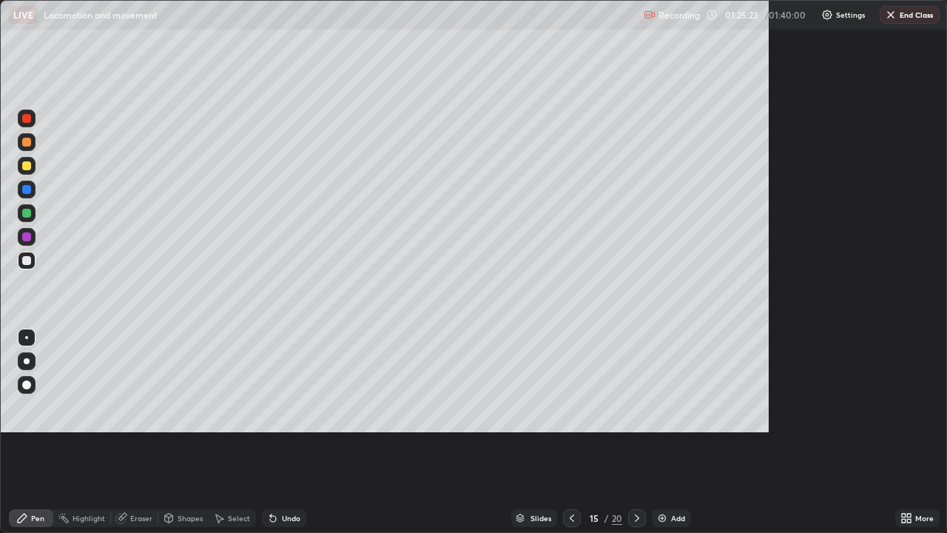
scroll to position [533, 947]
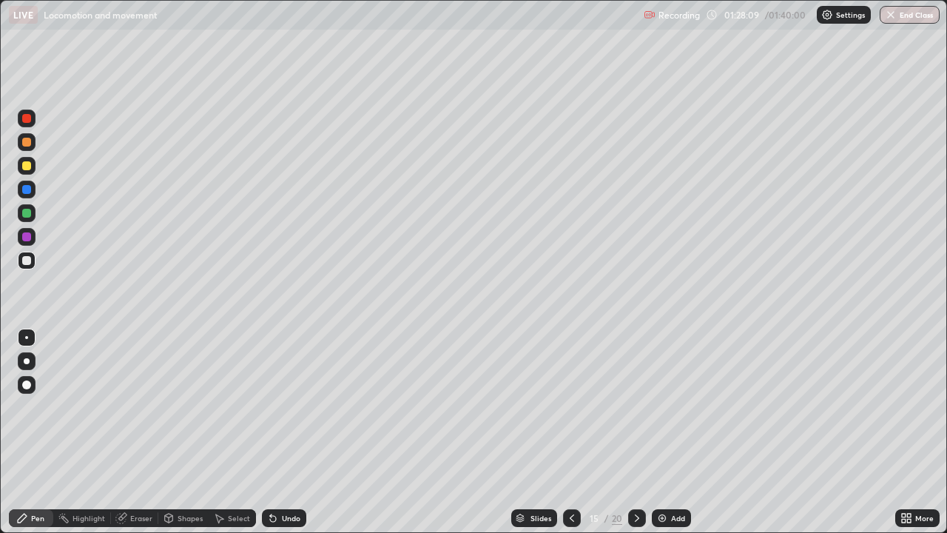
click at [283, 432] on div "Undo" at bounding box center [291, 517] width 18 height 7
click at [271, 432] on icon at bounding box center [273, 519] width 6 height 6
click at [671, 432] on div "Add" at bounding box center [678, 517] width 14 height 7
click at [26, 143] on div at bounding box center [26, 142] width 9 height 9
click at [569, 432] on div at bounding box center [573, 518] width 18 height 18
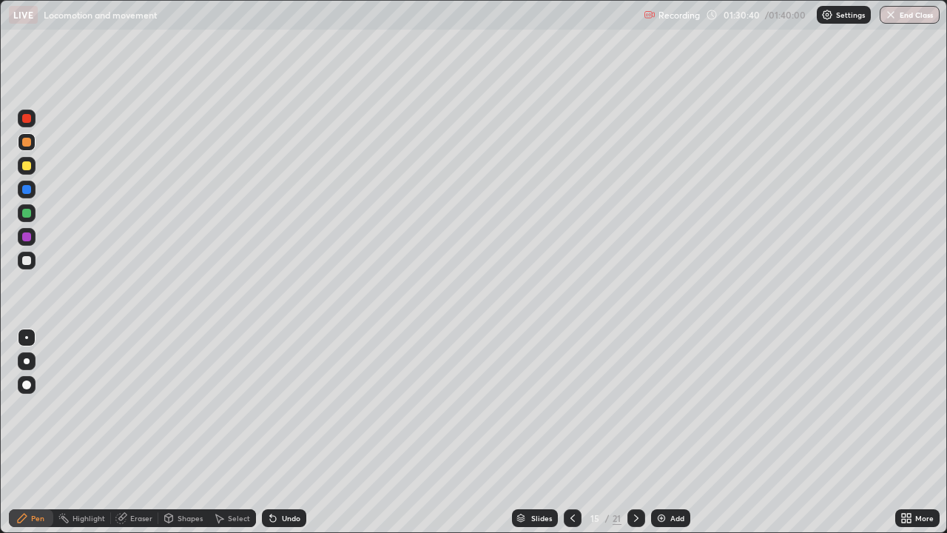
click at [635, 432] on div at bounding box center [636, 518] width 18 height 18
click at [27, 172] on div at bounding box center [27, 166] width 18 height 18
click at [27, 195] on div at bounding box center [27, 189] width 18 height 18
click at [19, 263] on div at bounding box center [27, 260] width 18 height 18
click at [27, 236] on div at bounding box center [26, 236] width 9 height 9
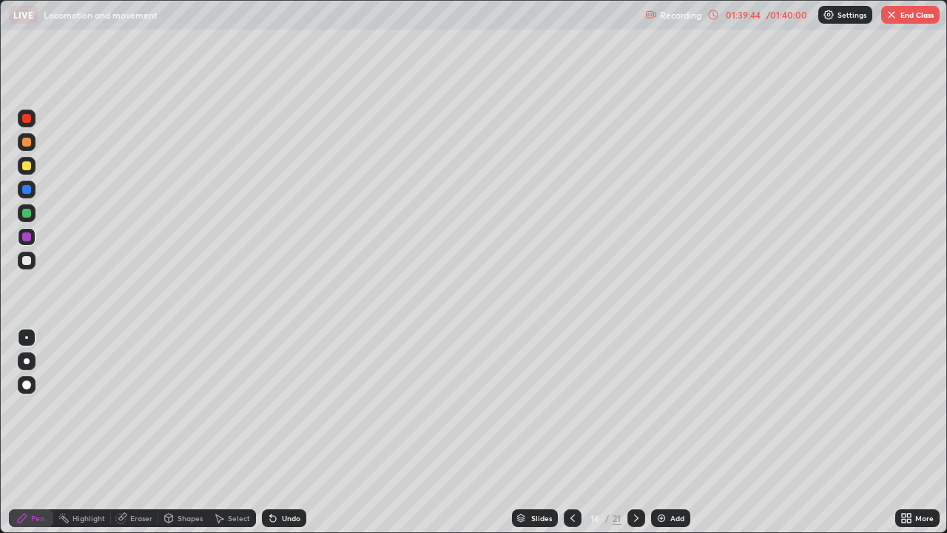
click at [891, 18] on img "button" at bounding box center [891, 15] width 12 height 12
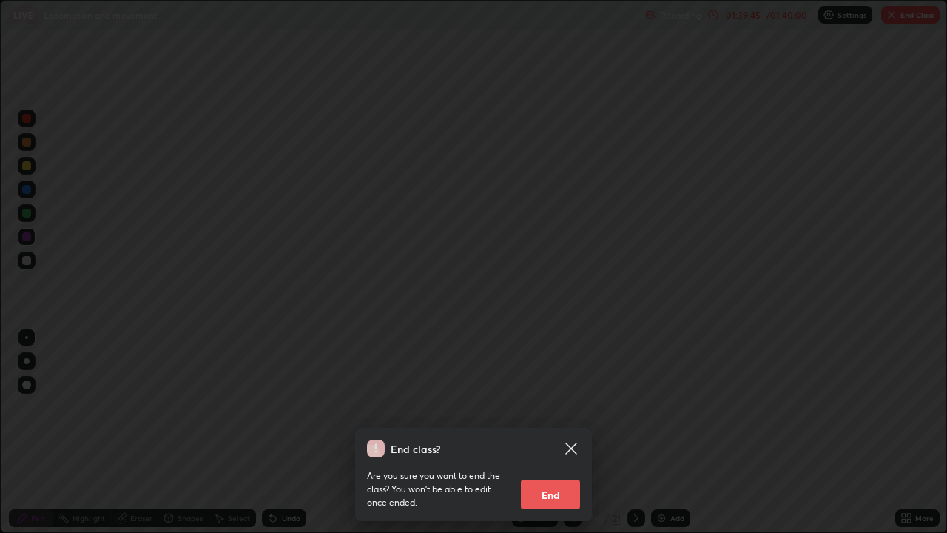
click at [568, 432] on button "End" at bounding box center [550, 494] width 59 height 30
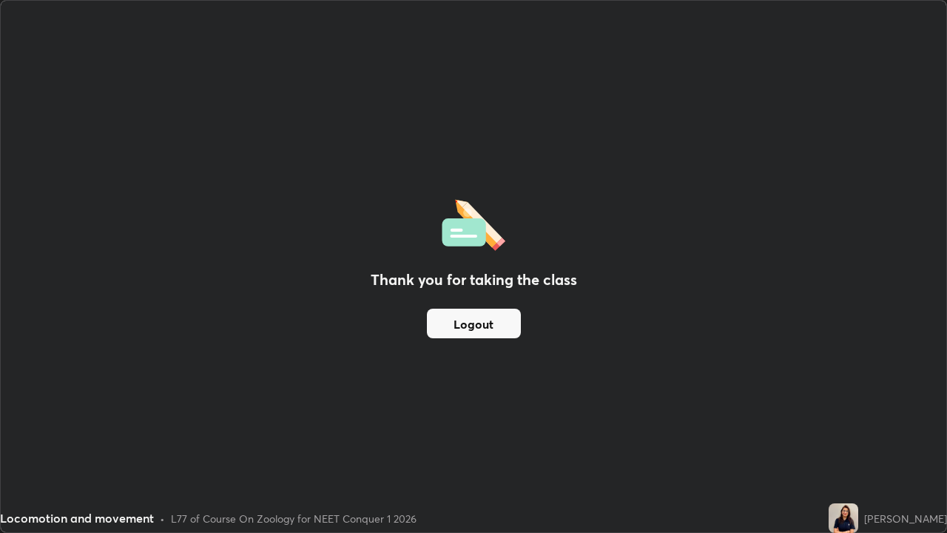
click at [485, 327] on button "Logout" at bounding box center [474, 323] width 94 height 30
